Goal: Information Seeking & Learning: Check status

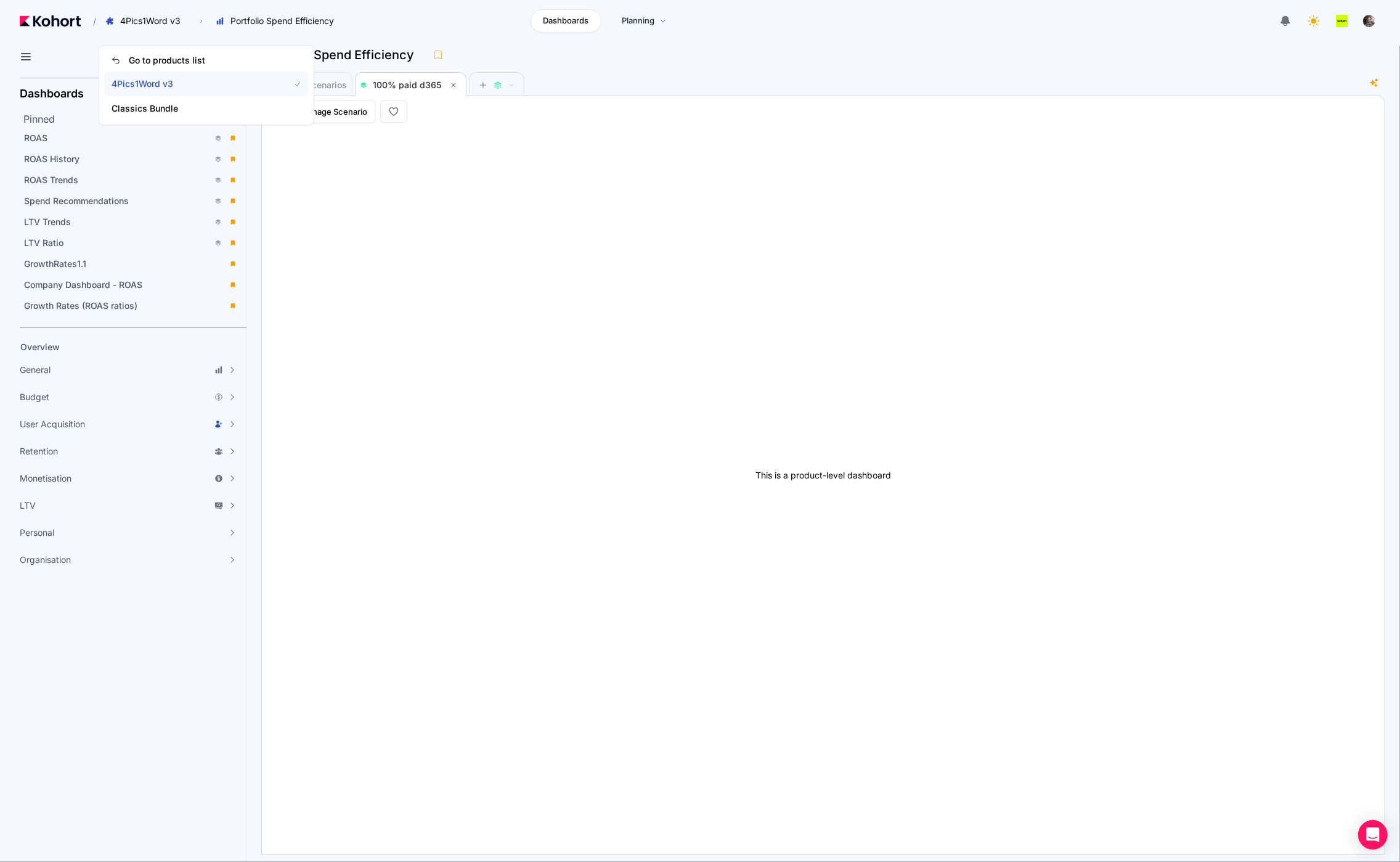
click at [168, 87] on span "4Pics1Word v3" at bounding box center [193, 84] width 163 height 13
click at [143, 21] on span "4Pics1Word v3" at bounding box center [150, 21] width 61 height 13
click at [136, 104] on span "Classics Bundle" at bounding box center [193, 109] width 163 height 13
click at [162, 23] on span "4Pics1Word v3" at bounding box center [150, 21] width 61 height 13
click at [76, 27] on div "/ 4Pics1Word v3 Go to products list 4Pics1Word v3 Classics Bundle › Portfolio S…" at bounding box center [183, 21] width 327 height 21
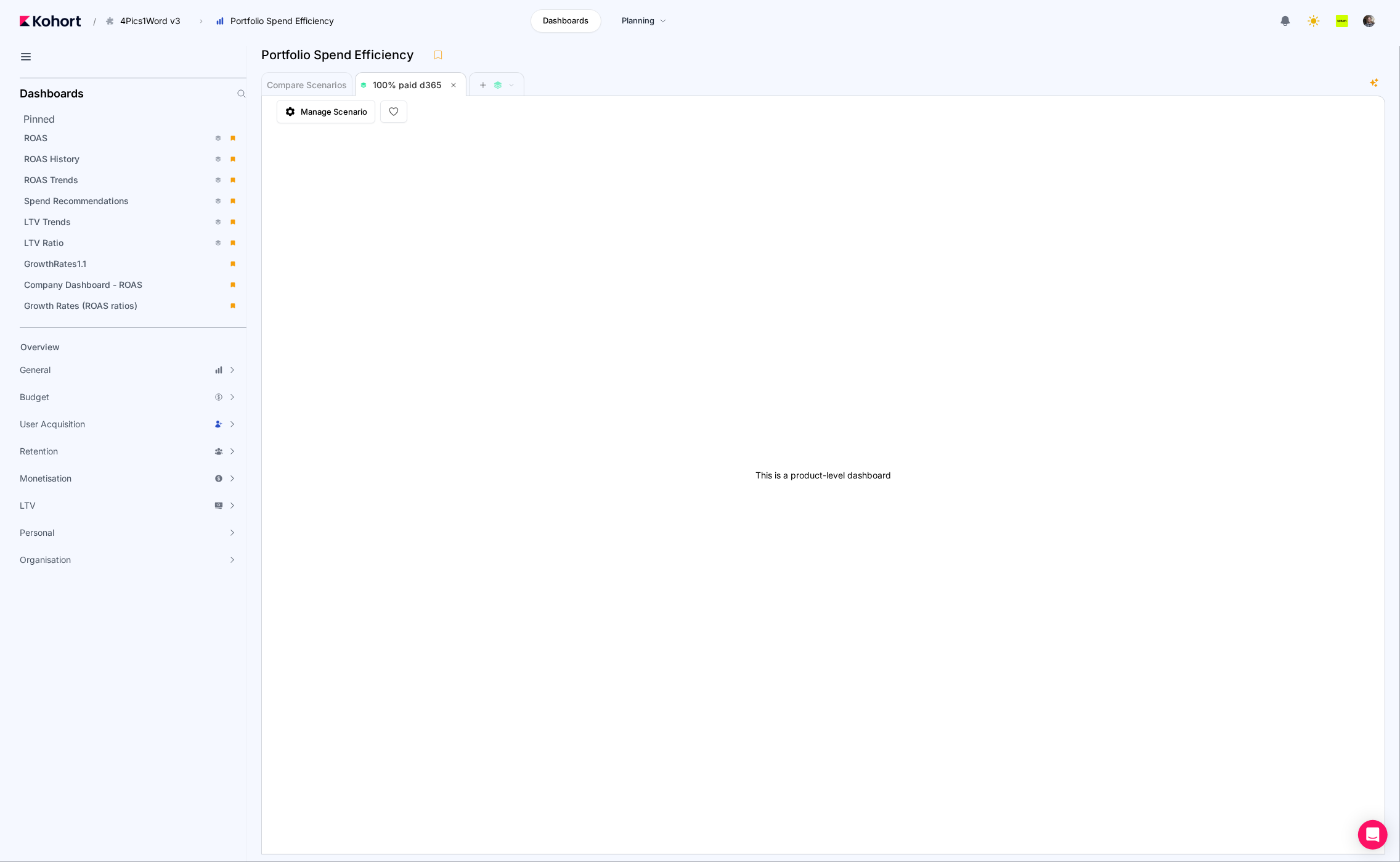
click at [69, 24] on img at bounding box center [51, 21] width 61 height 11
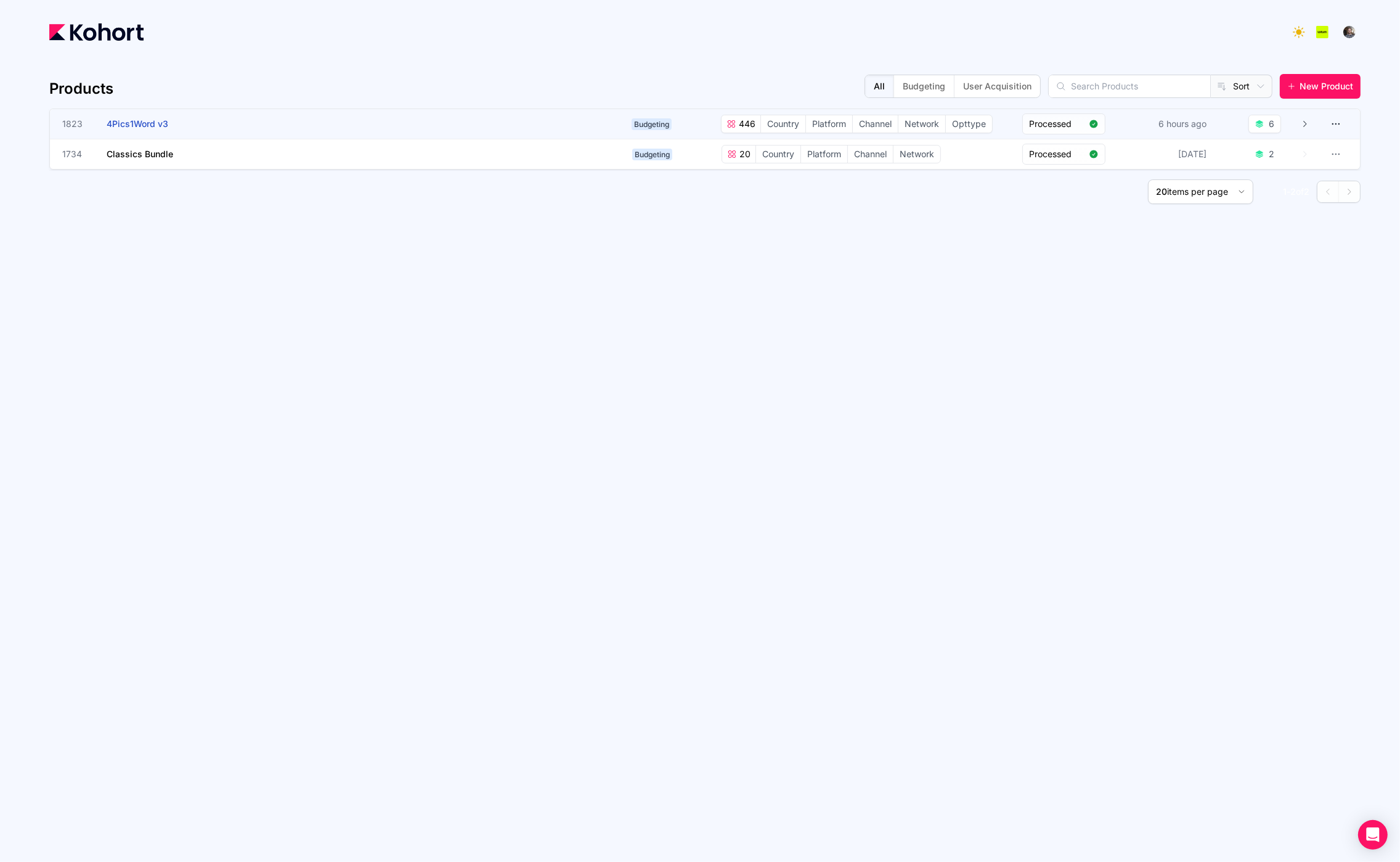
click at [129, 118] on span "4Pics1Word v3" at bounding box center [137, 123] width 62 height 11
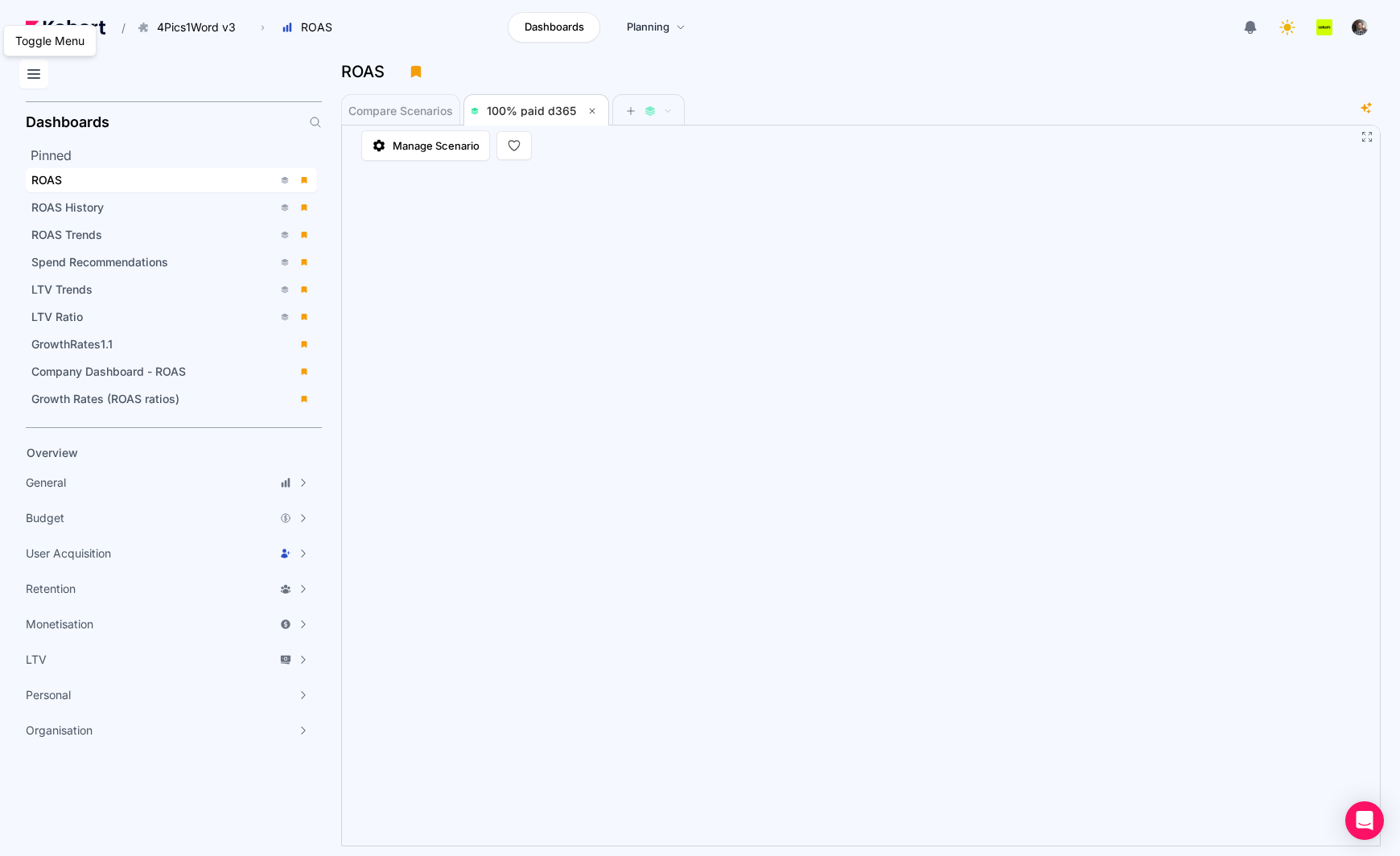
click at [25, 65] on icon at bounding box center [34, 74] width 20 height 20
